Goal: Navigation & Orientation: Find specific page/section

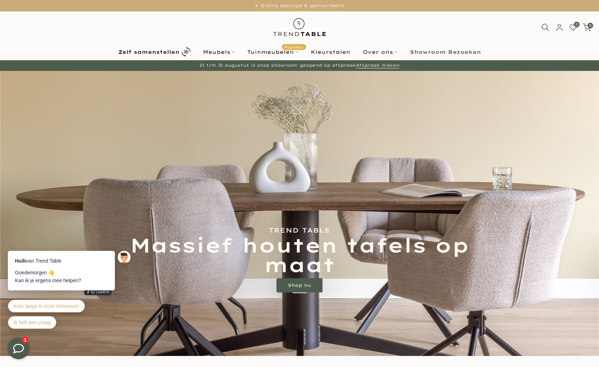
click at [25, 350] on button at bounding box center [18, 348] width 21 height 21
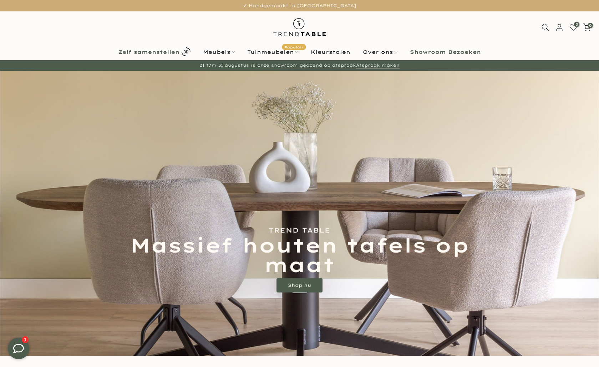
click at [163, 52] on b "Zelf samenstellen" at bounding box center [148, 52] width 61 height 5
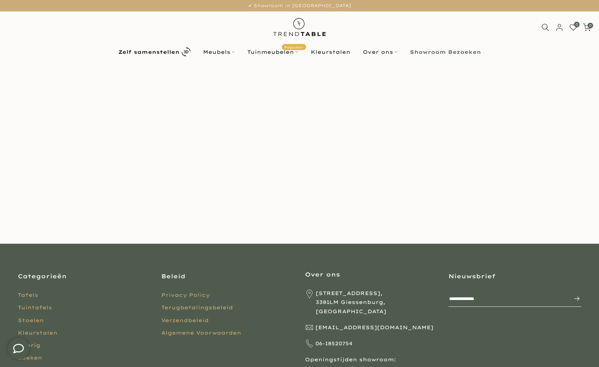
click at [298, 22] on img at bounding box center [299, 27] width 62 height 32
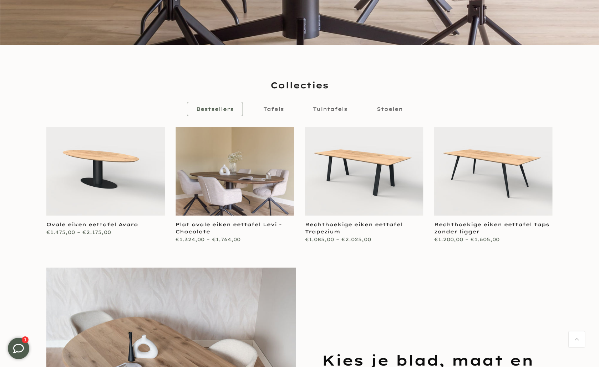
scroll to position [195, 0]
